Goal: Check status

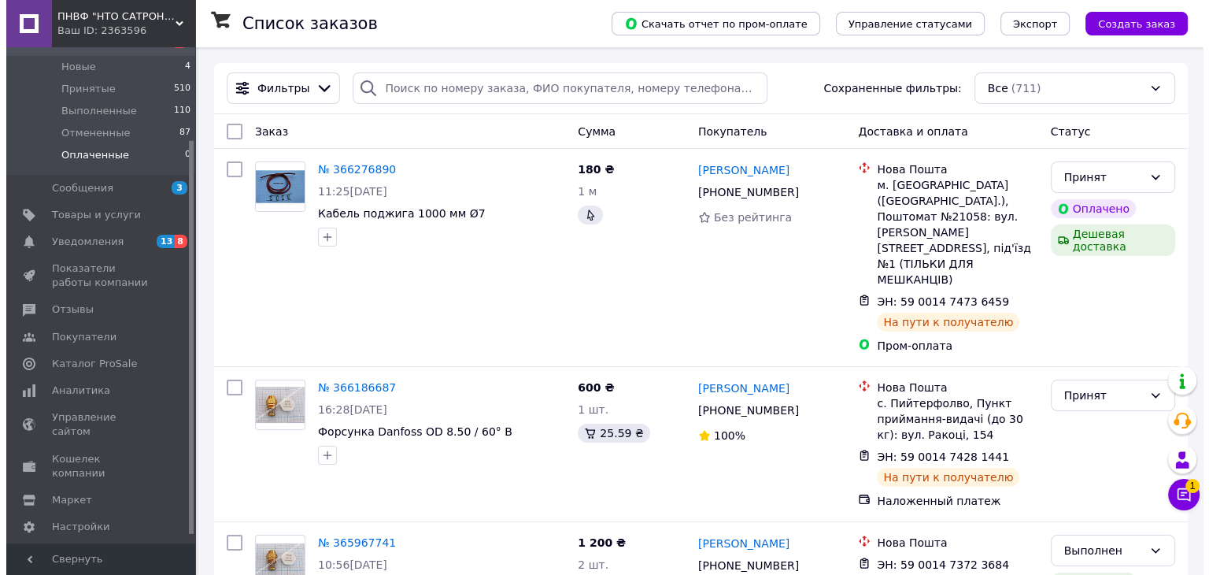
scroll to position [126, 0]
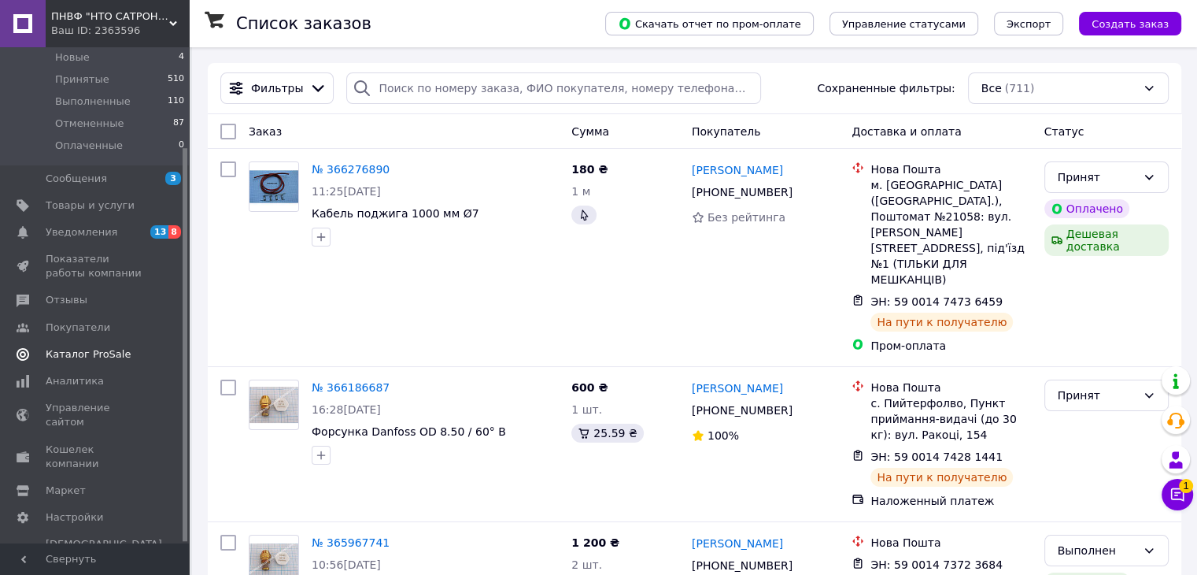
click at [76, 348] on span "Каталог ProSale" at bounding box center [88, 354] width 85 height 14
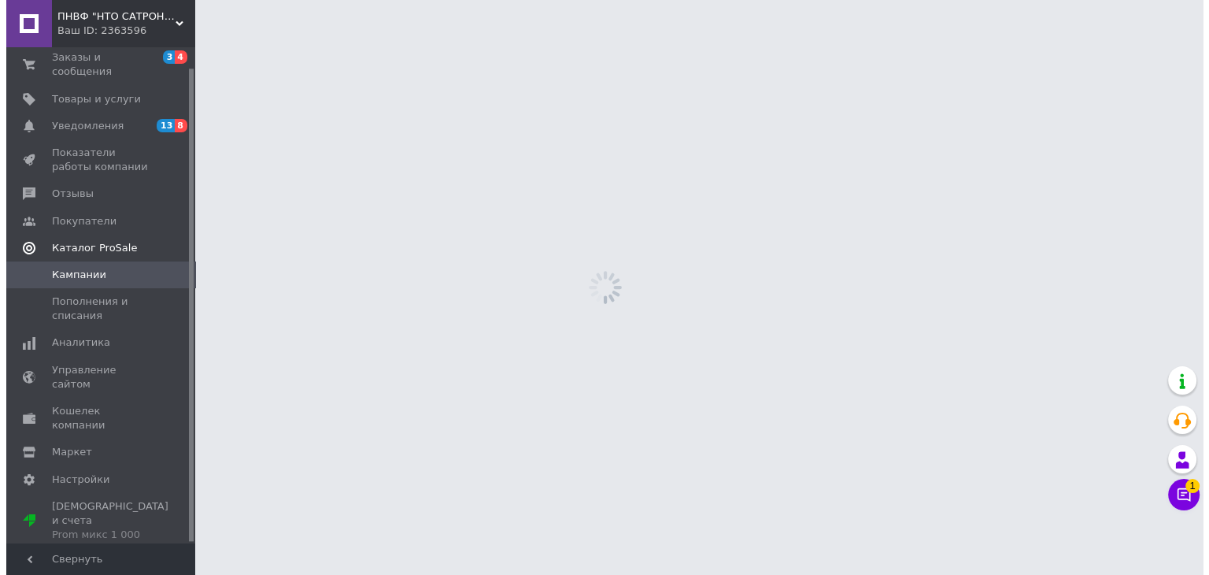
scroll to position [21, 0]
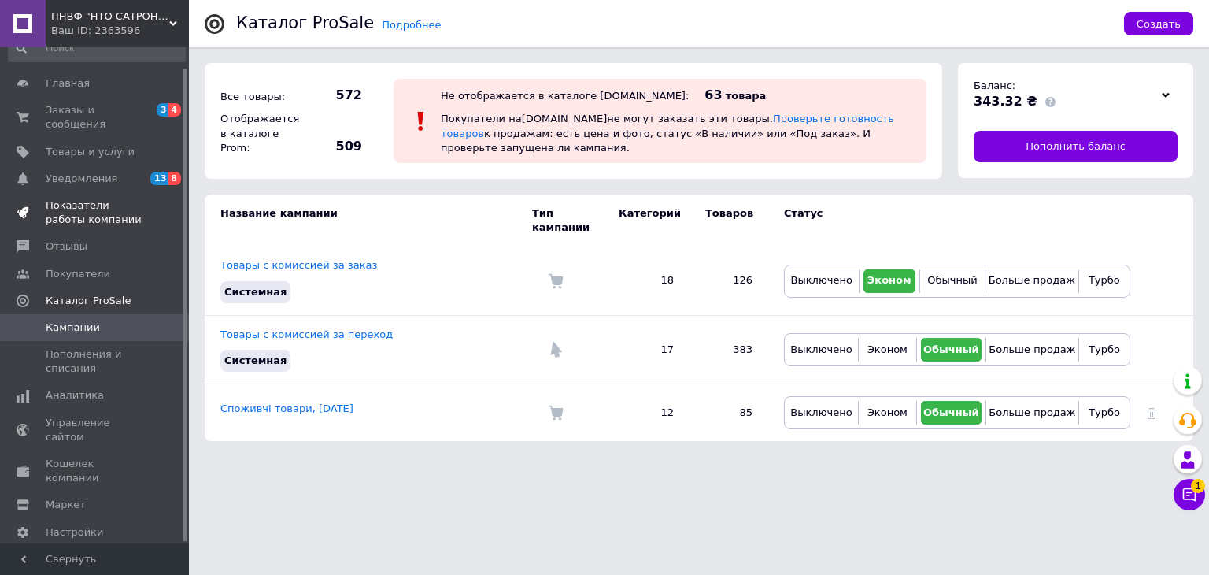
click at [101, 198] on span "Показатели работы компании" at bounding box center [96, 212] width 100 height 28
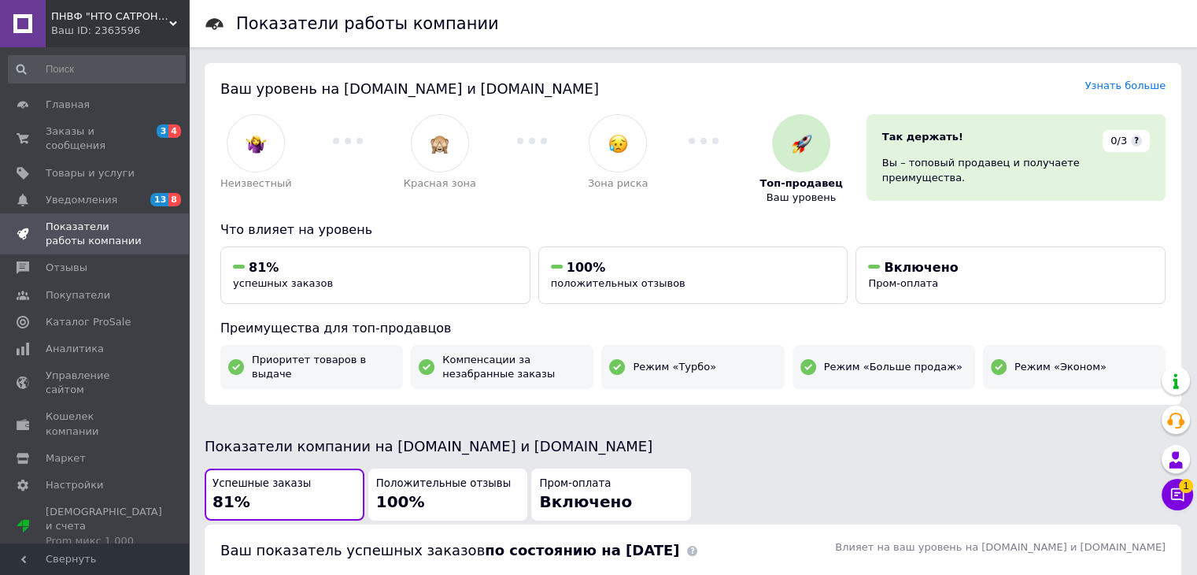
scroll to position [315, 0]
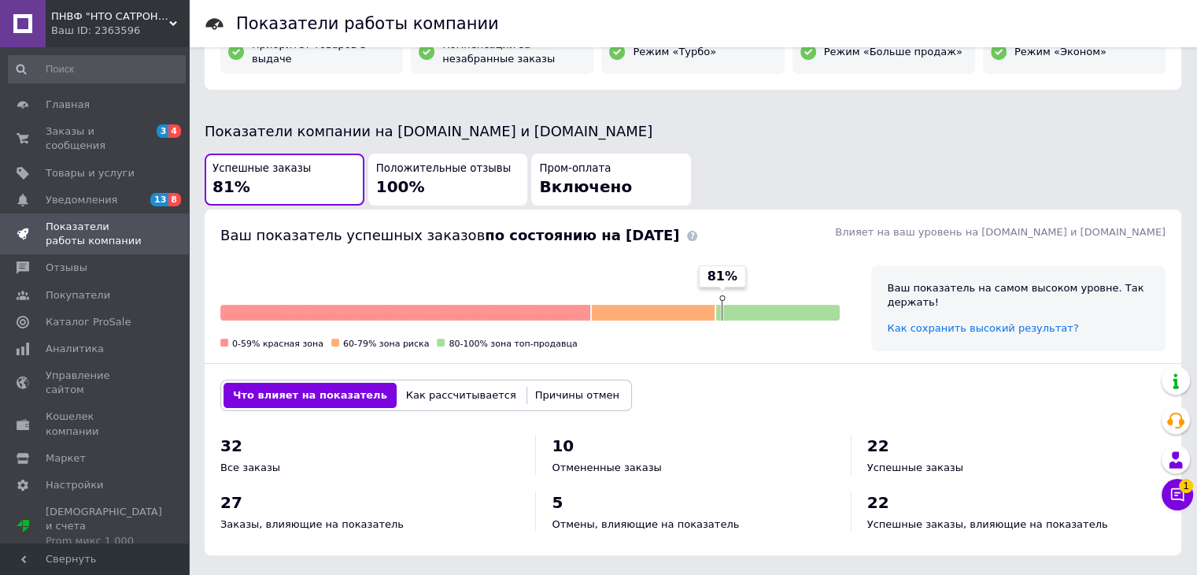
click at [442, 244] on div "Ваш показатель успешных заказов по состоянию на 12-10-2025" at bounding box center [449, 235] width 467 height 28
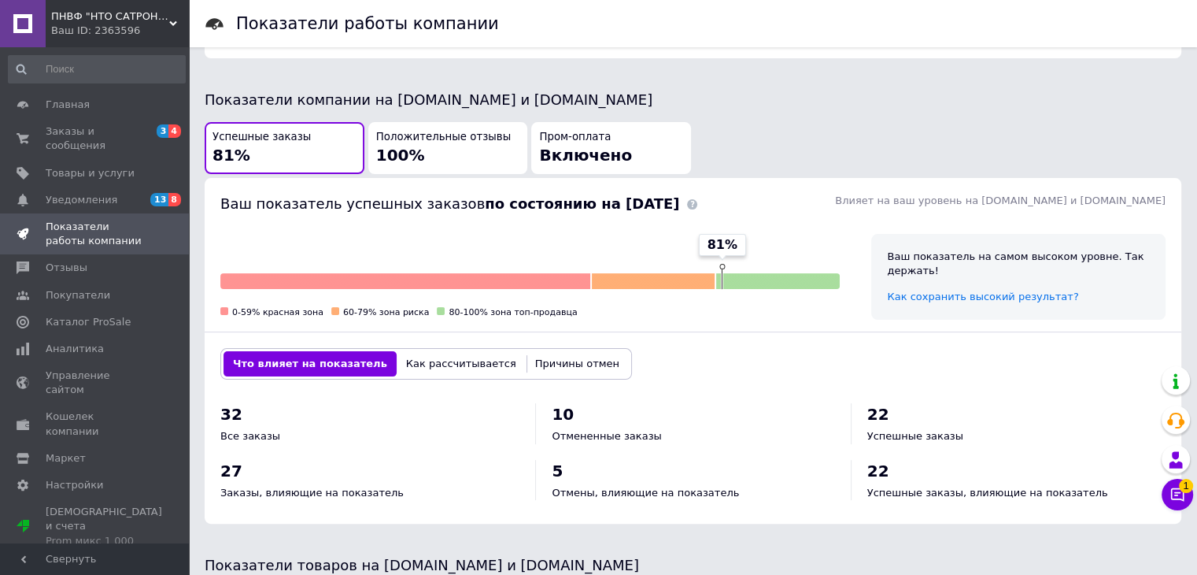
scroll to position [0, 0]
